Goal: Transaction & Acquisition: Register for event/course

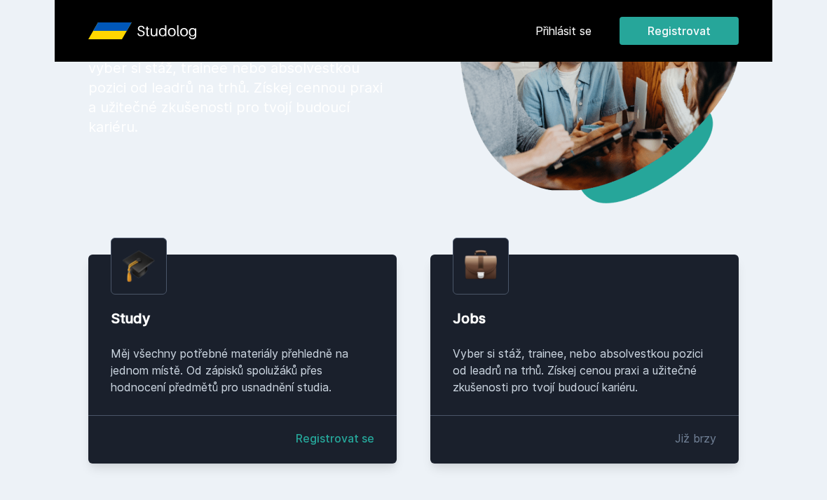
scroll to position [168, 0]
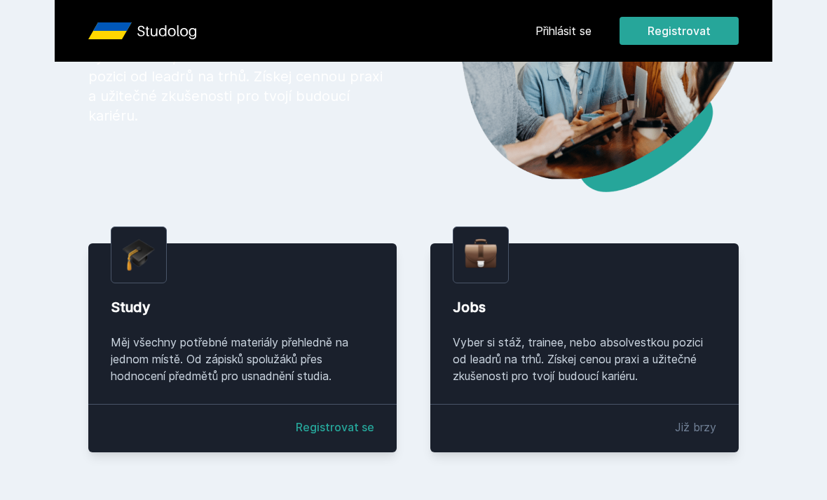
click at [341, 436] on link "Registrovat se" at bounding box center [335, 427] width 79 height 17
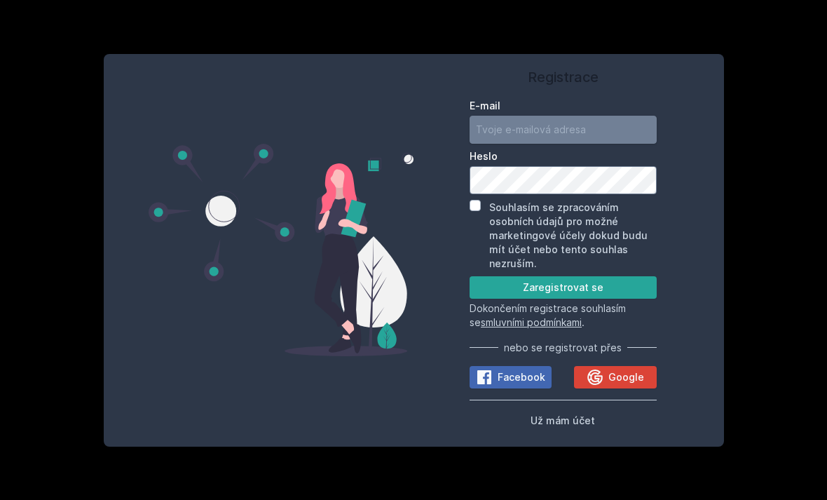
click at [586, 144] on input "E-mail" at bounding box center [563, 130] width 187 height 28
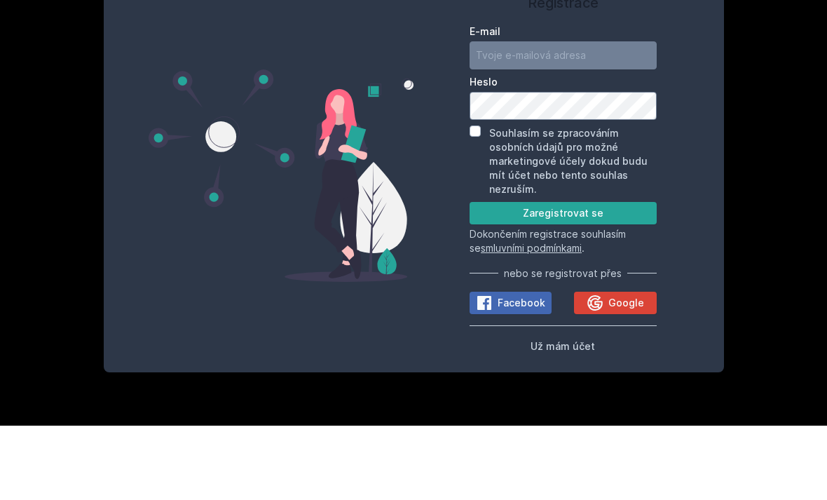
click at [606, 276] on button "Zaregistrovat se" at bounding box center [563, 287] width 187 height 22
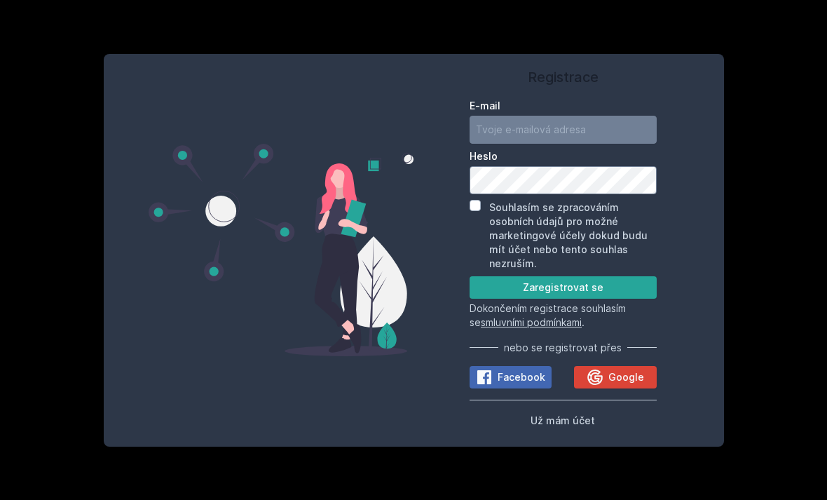
click at [603, 299] on button "Zaregistrovat se" at bounding box center [563, 287] width 187 height 22
click at [605, 144] on input "E-mail" at bounding box center [563, 130] width 187 height 28
type input "[PERSON_NAME][EMAIL_ADDRESS][DOMAIN_NAME]"
click at [477, 211] on input "Souhlasím se zpracováním osobních údajů pro možné marketingové účely dokud budu…" at bounding box center [475, 205] width 11 height 11
checkbox input "true"
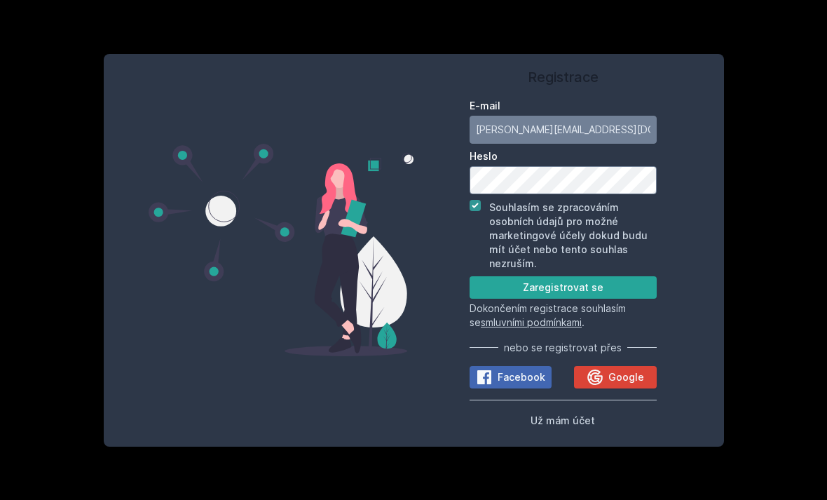
click at [603, 299] on button "Zaregistrovat se" at bounding box center [563, 287] width 187 height 22
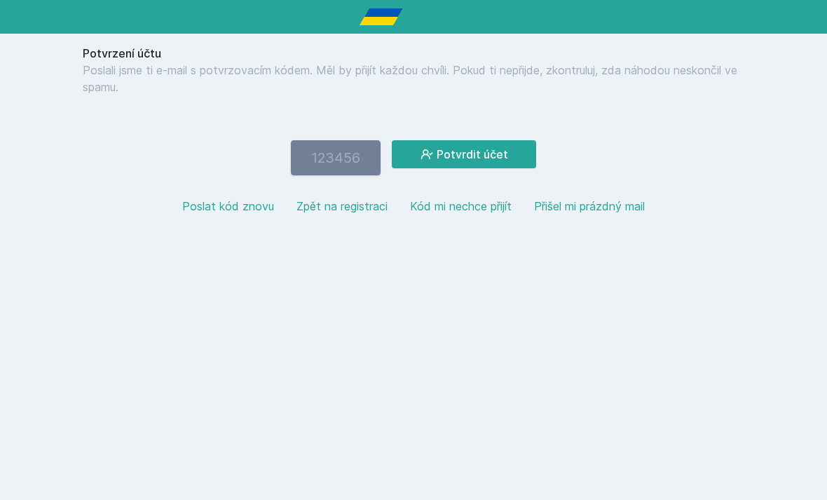
click at [351, 149] on input "number" at bounding box center [336, 157] width 90 height 35
click at [333, 157] on input "number" at bounding box center [336, 157] width 90 height 35
paste input "507937"
type input "507937"
click at [472, 158] on button "Potvrdit účet" at bounding box center [464, 154] width 144 height 28
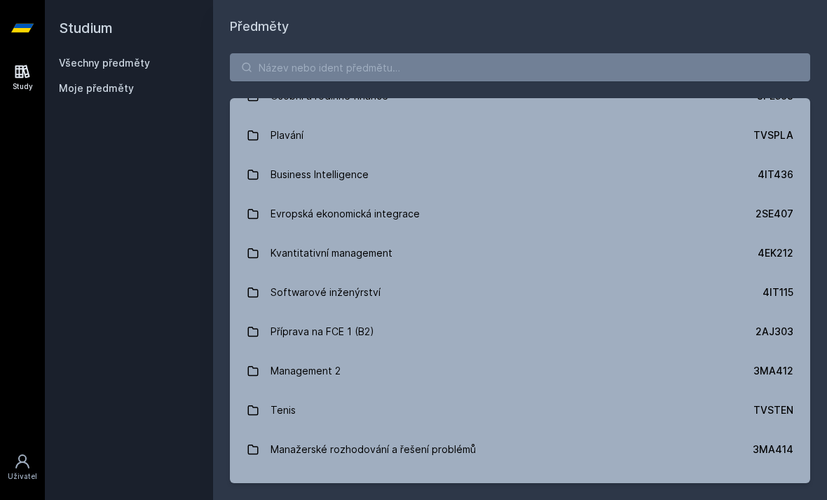
scroll to position [2979, 0]
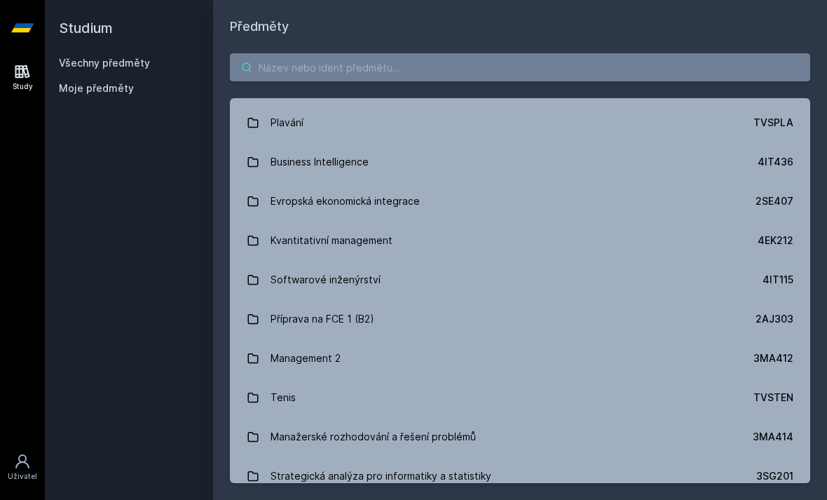
click at [585, 60] on input "search" at bounding box center [520, 67] width 580 height 28
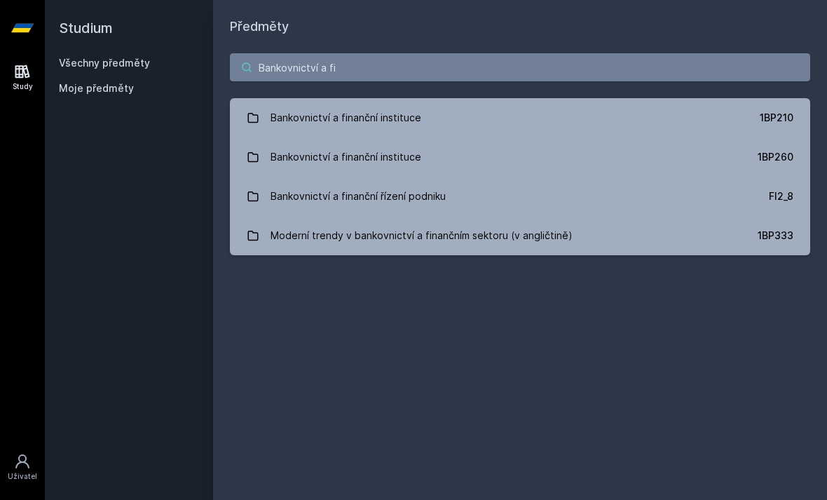
scroll to position [0, 0]
type input "Bankovnictví a finančni"
click at [755, 149] on link "Bankovnictví a finanční instituce 1BP260" at bounding box center [520, 156] width 580 height 39
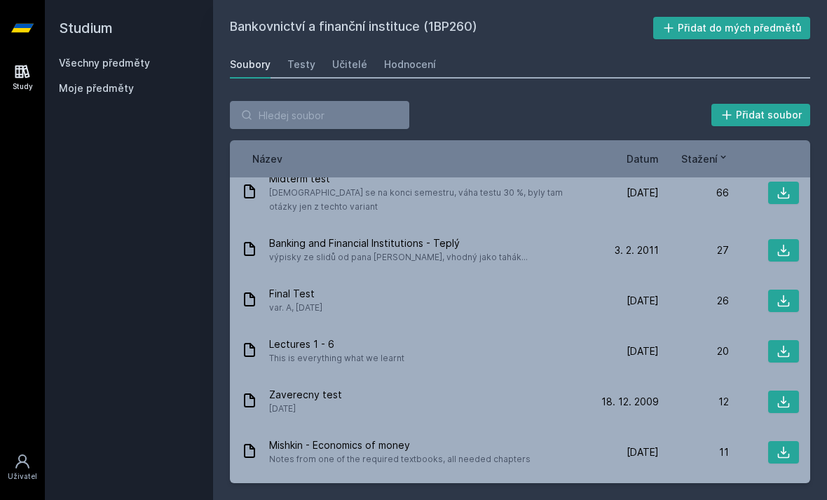
scroll to position [17, 0]
click at [577, 343] on div "Lectures 1 - 6 This is everything what we learnt" at bounding box center [415, 351] width 348 height 28
click at [783, 348] on icon at bounding box center [784, 351] width 14 height 14
